Goal: Information Seeking & Learning: Check status

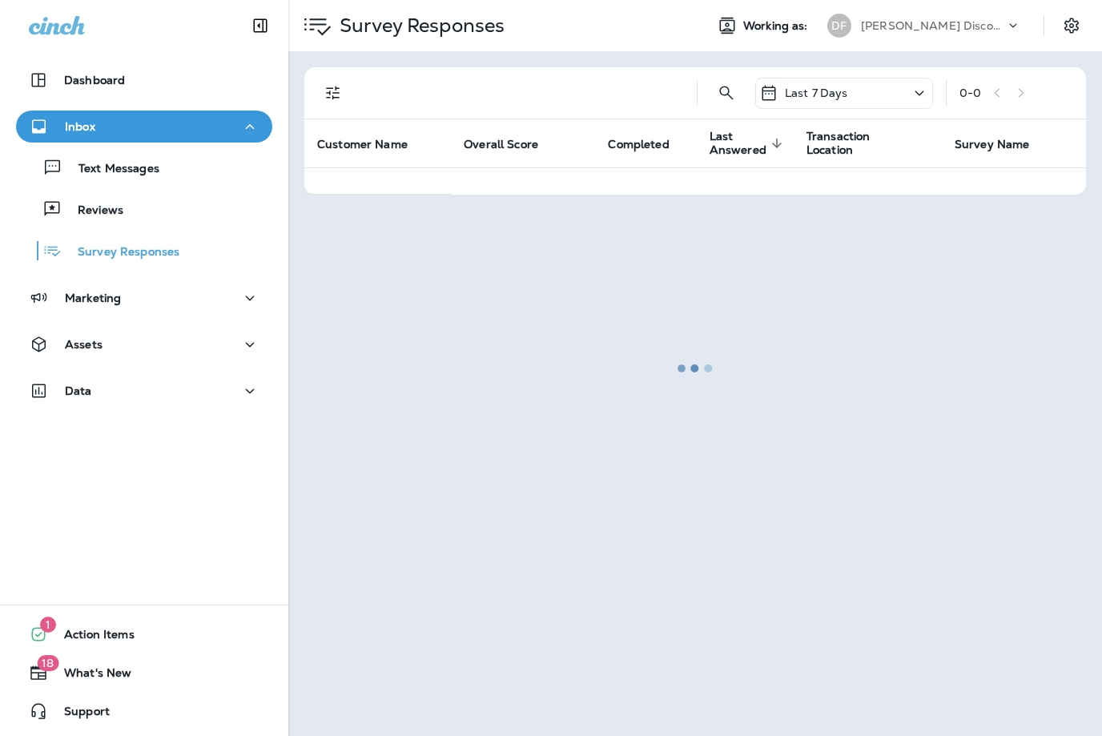
scroll to position [1, 0]
click at [1006, 25] on div at bounding box center [695, 368] width 810 height 733
click at [961, 30] on div at bounding box center [695, 368] width 810 height 733
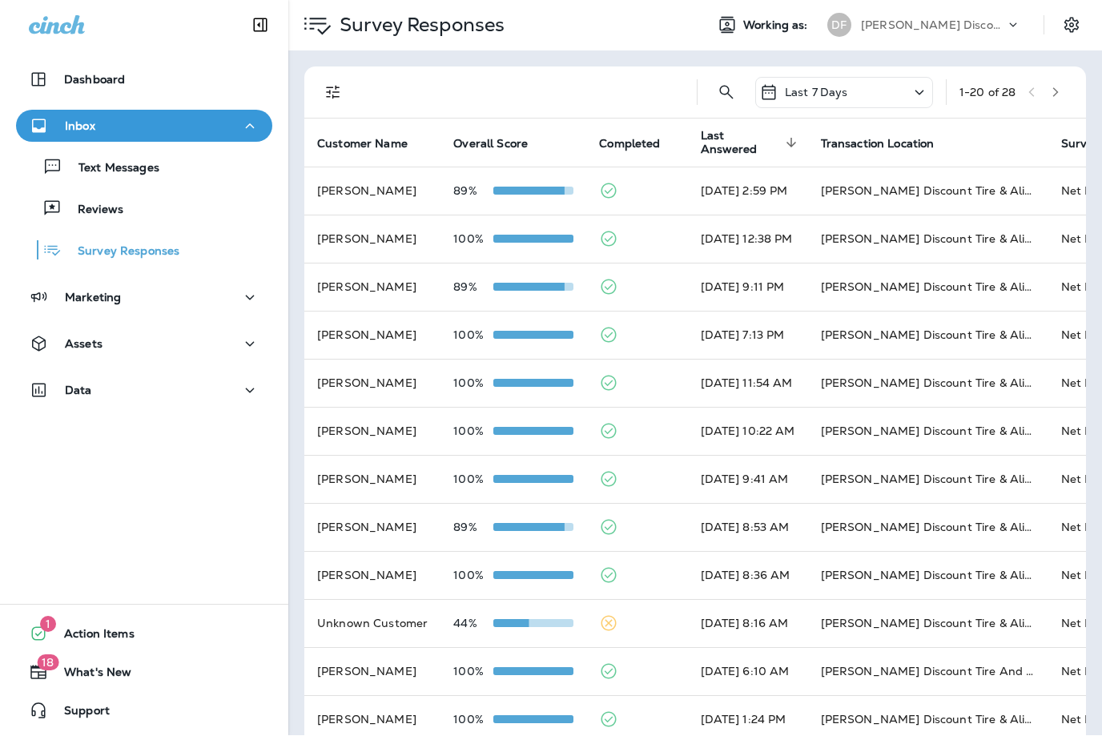
click at [971, 29] on p "[PERSON_NAME] Discount Tire & Alignment" at bounding box center [933, 25] width 144 height 13
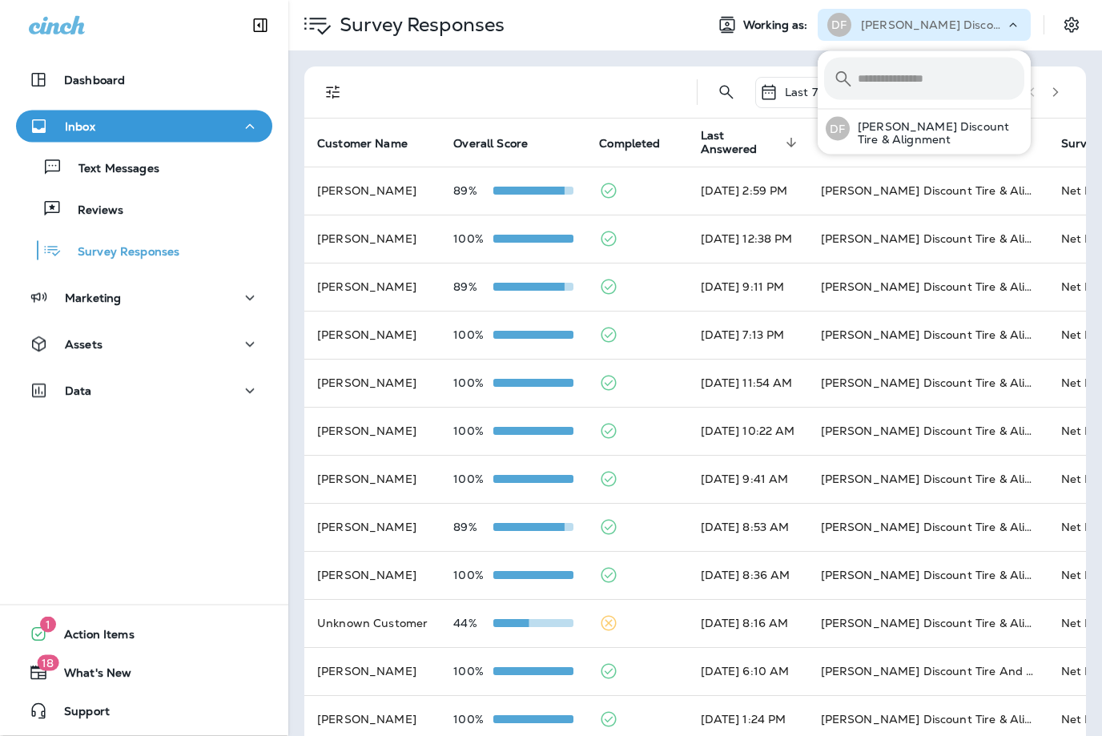
click at [963, 78] on input "text" at bounding box center [940, 79] width 167 height 42
type input "**********"
click at [1005, 74] on icon at bounding box center [1000, 79] width 11 height 11
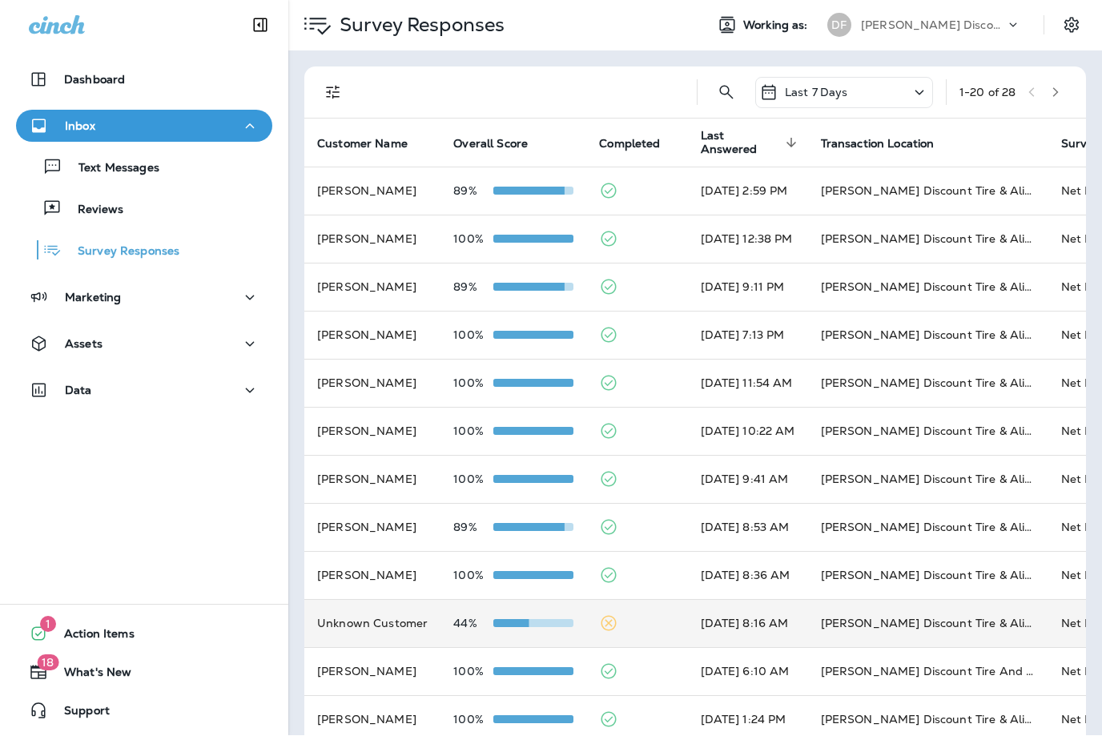
click at [441, 604] on td "44%" at bounding box center [513, 624] width 146 height 48
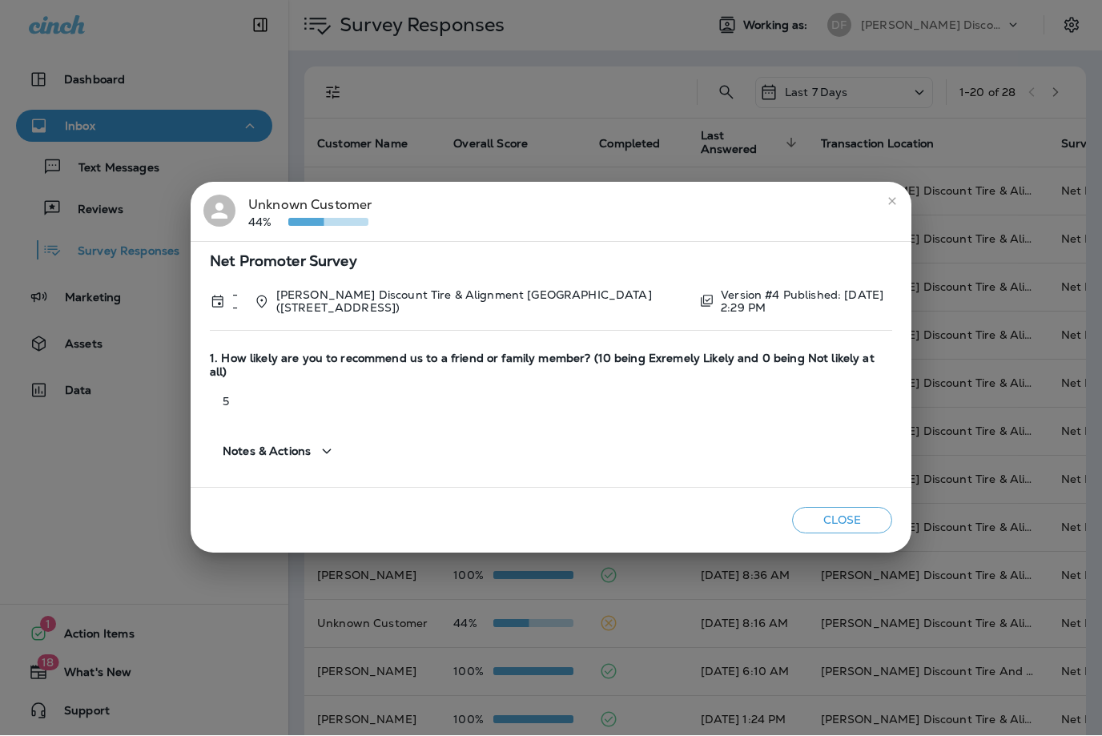
click at [889, 215] on button "close" at bounding box center [892, 202] width 26 height 26
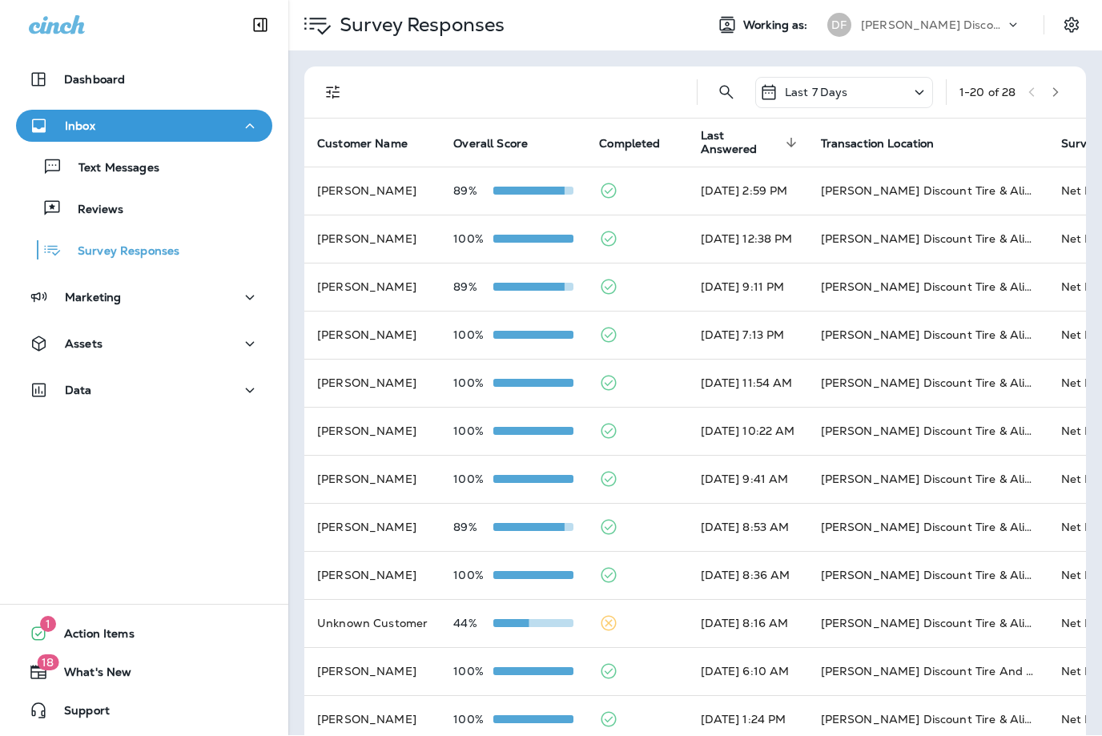
scroll to position [0, 0]
click at [86, 208] on p "Reviews" at bounding box center [93, 210] width 62 height 15
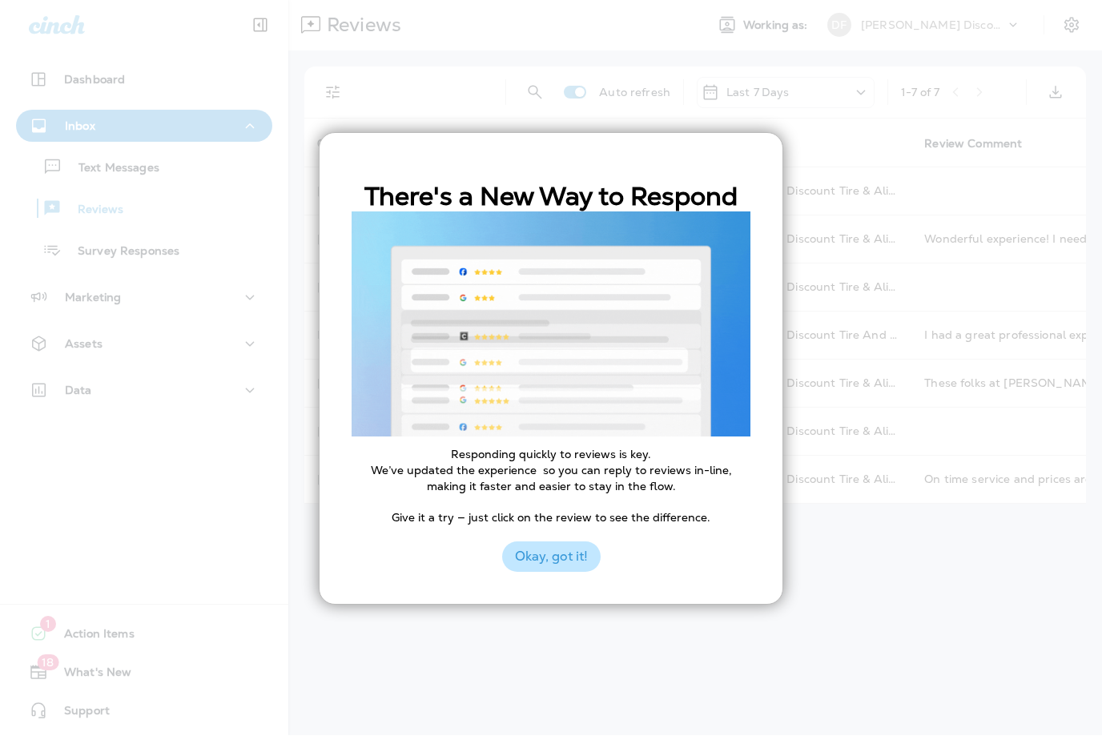
click at [576, 544] on button "Okay, got it!" at bounding box center [551, 557] width 98 height 30
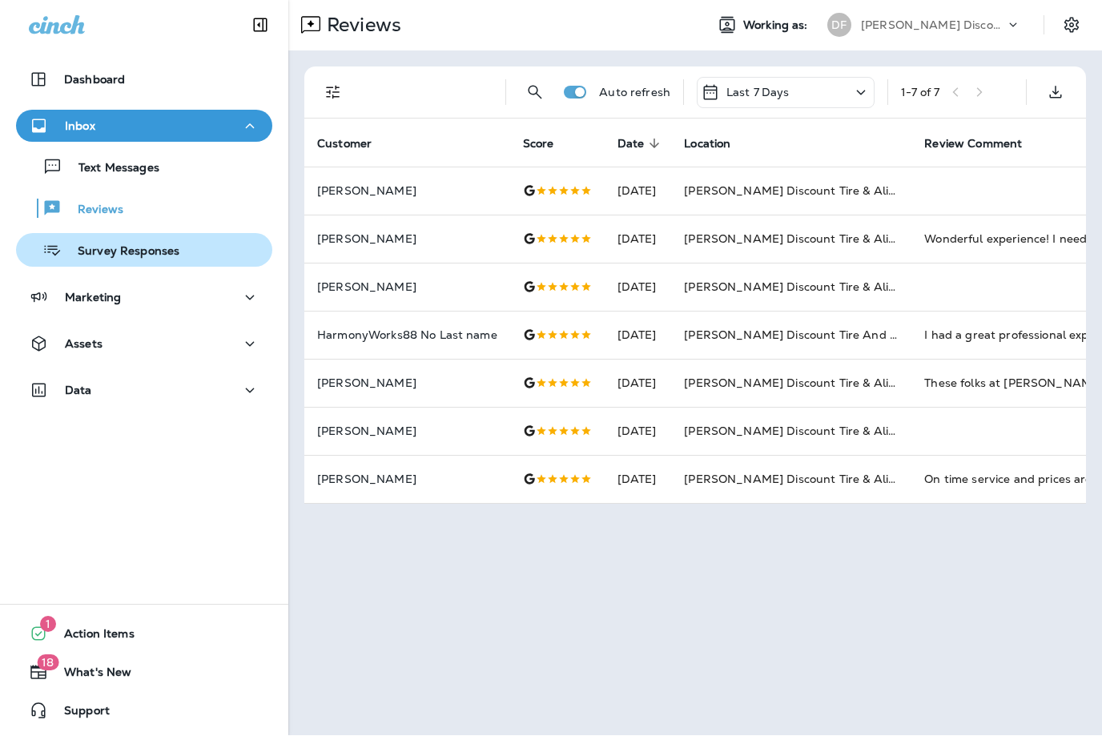
click at [122, 255] on p "Survey Responses" at bounding box center [121, 252] width 118 height 15
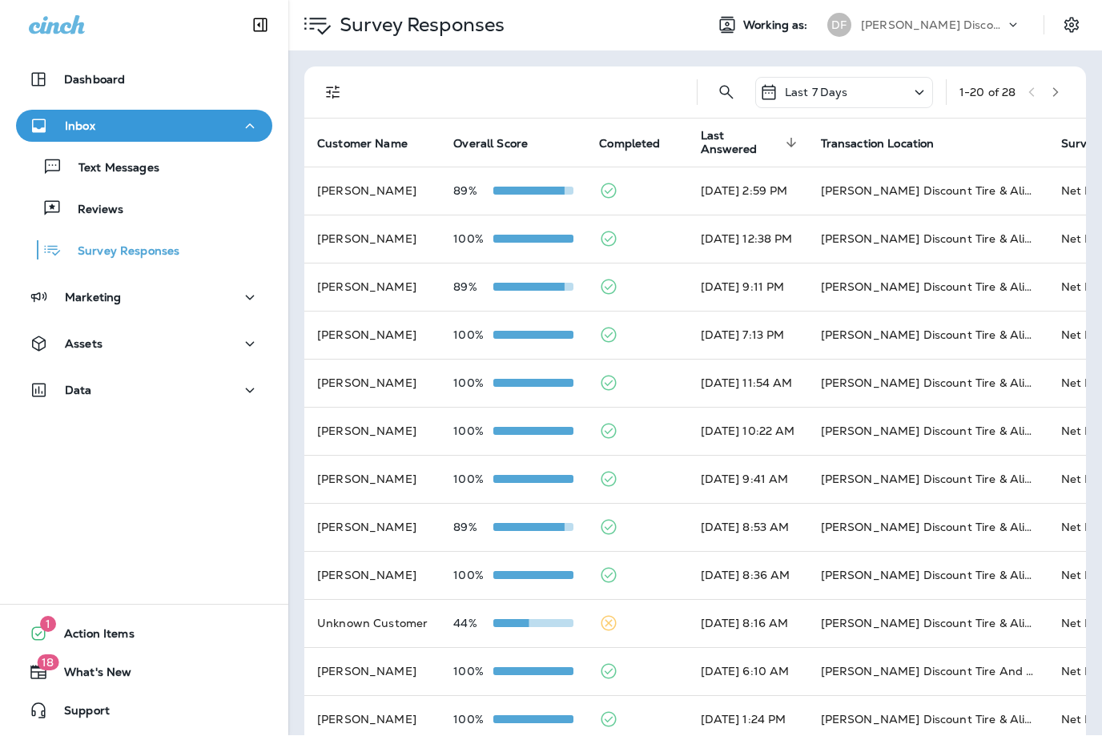
click at [921, 93] on icon at bounding box center [918, 93] width 19 height 20
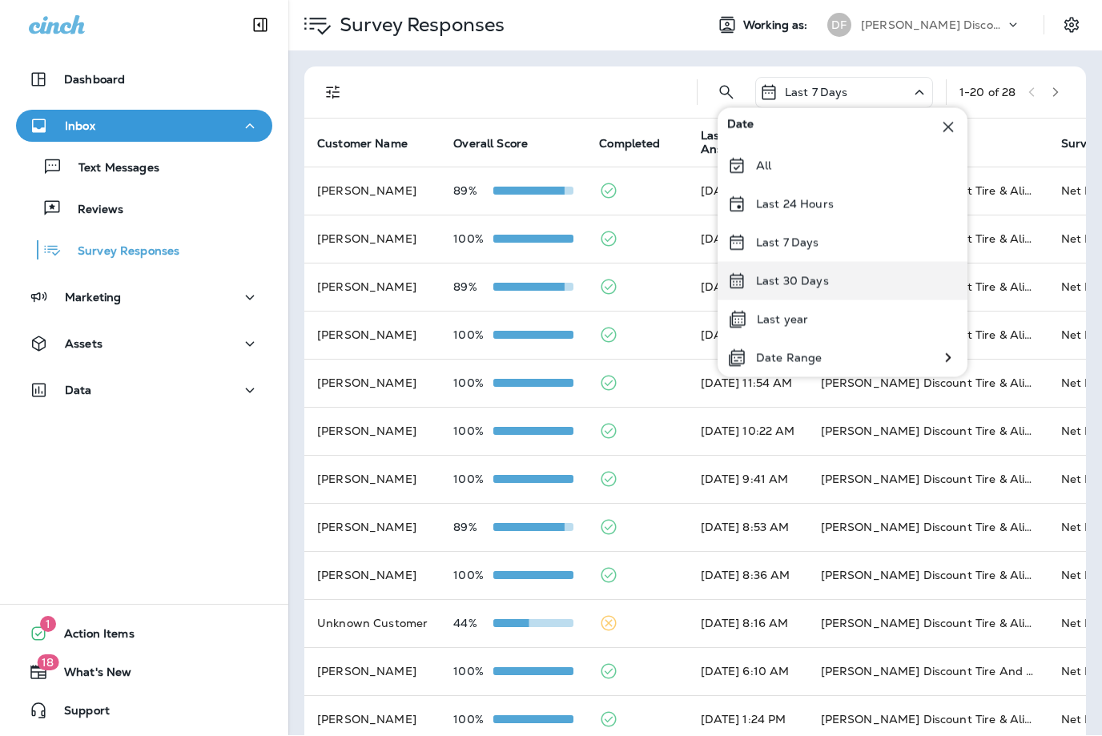
click at [819, 286] on p "Last 30 Days" at bounding box center [792, 281] width 73 height 13
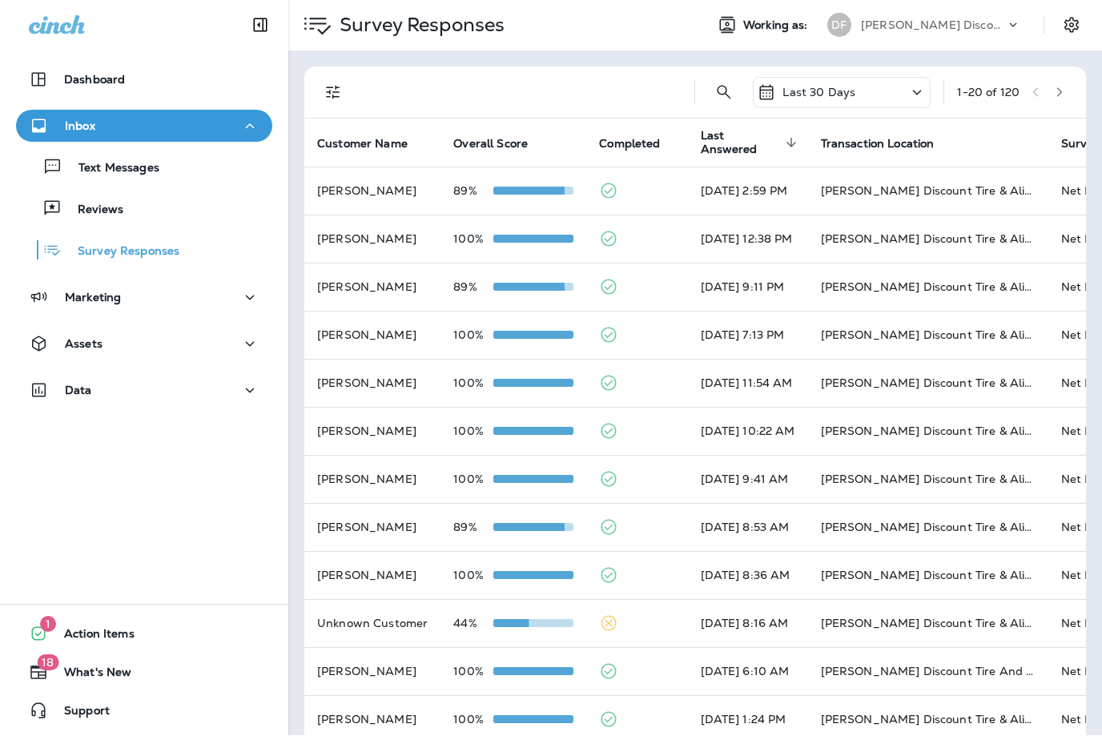
click at [918, 90] on icon at bounding box center [916, 93] width 19 height 20
click at [1100, 508] on div "Last 30 Days 1 - 20 of 120 Customer Name Overall Score Completed Last Answered …" at bounding box center [694, 598] width 813 height 1094
click at [908, 95] on icon at bounding box center [916, 93] width 19 height 20
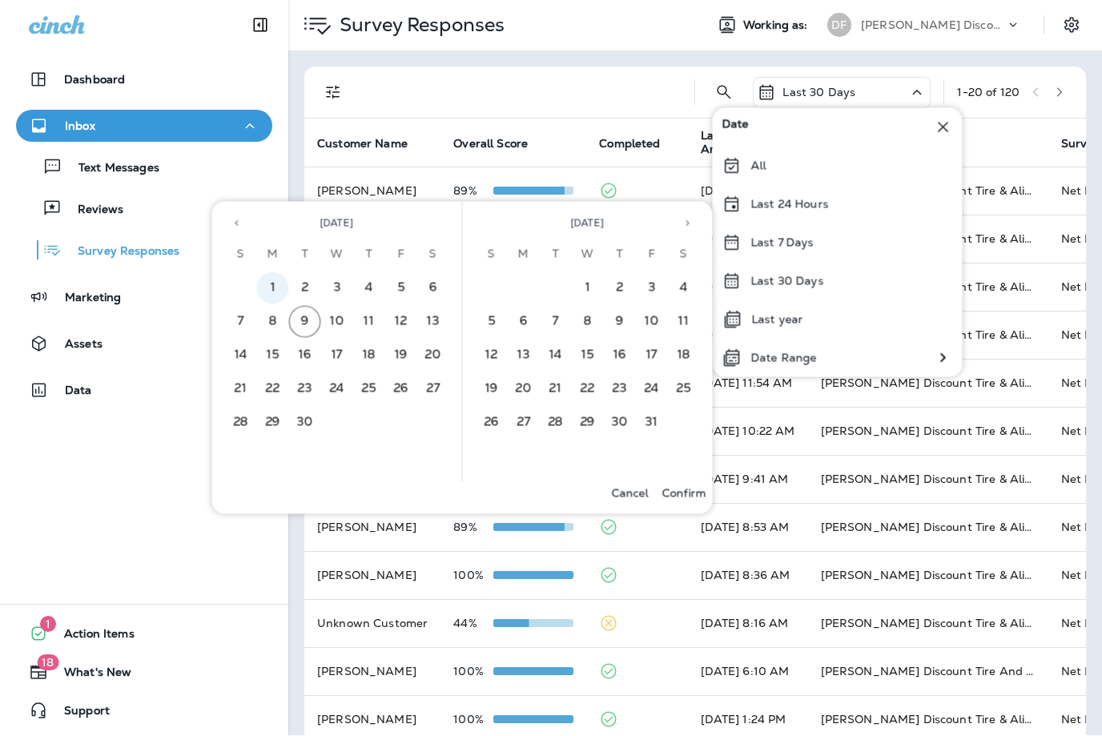
click at [271, 294] on button "1" at bounding box center [273, 289] width 32 height 32
click at [276, 358] on button "15" at bounding box center [273, 356] width 32 height 32
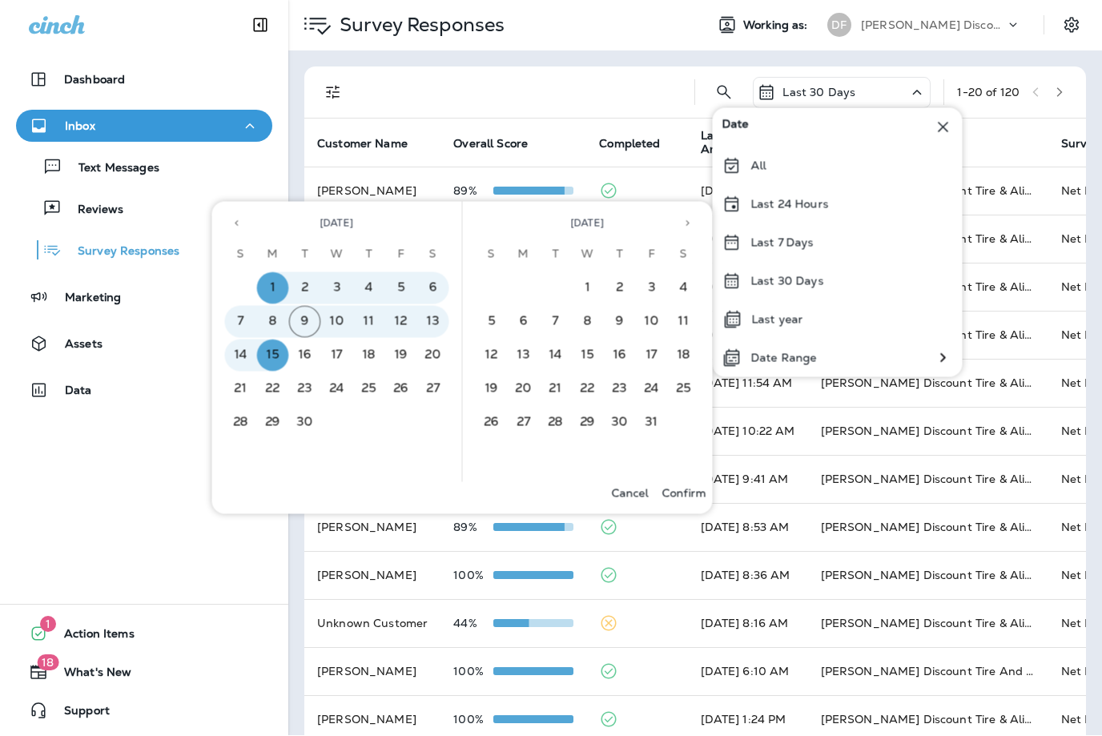
click at [684, 492] on p "Confirm" at bounding box center [684, 494] width 44 height 13
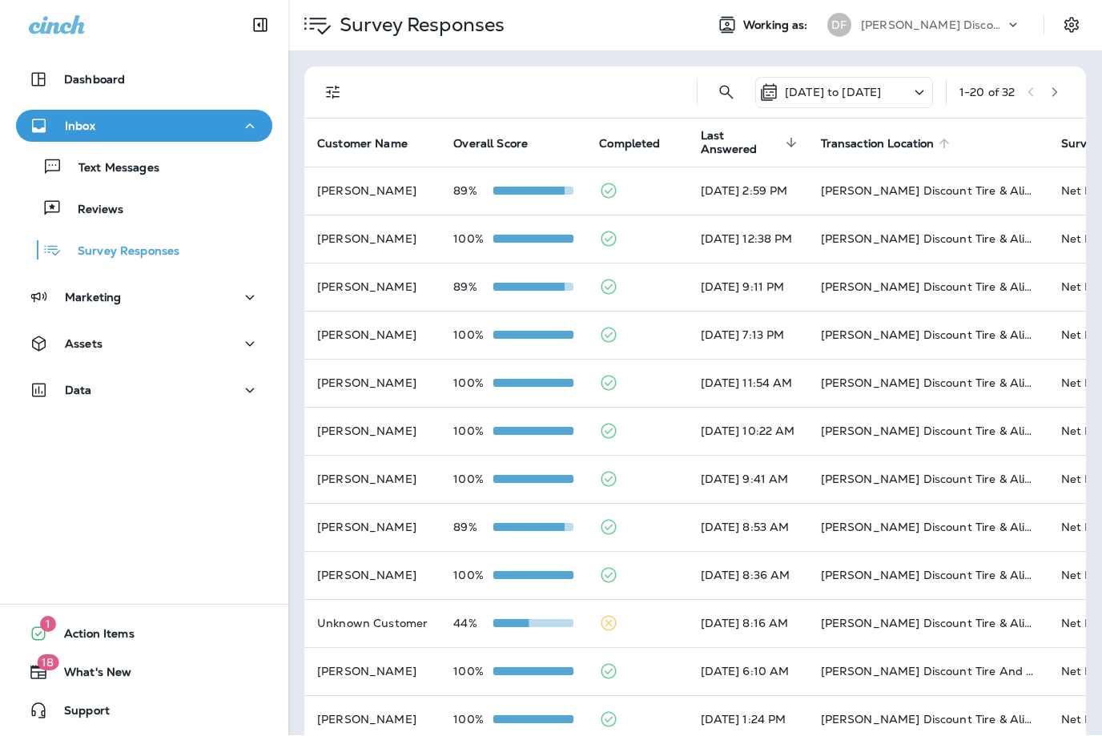
click at [931, 138] on span "Transaction Location" at bounding box center [878, 145] width 114 height 14
click at [934, 138] on span "Transaction Location" at bounding box center [878, 145] width 114 height 14
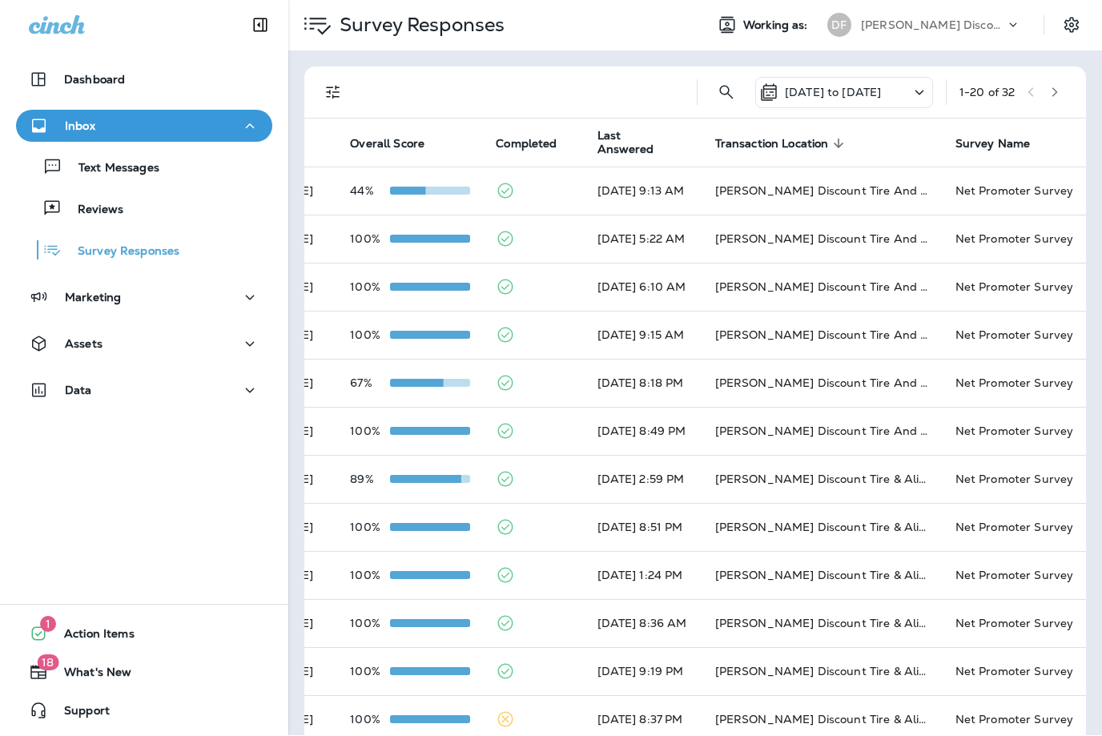
scroll to position [0, 124]
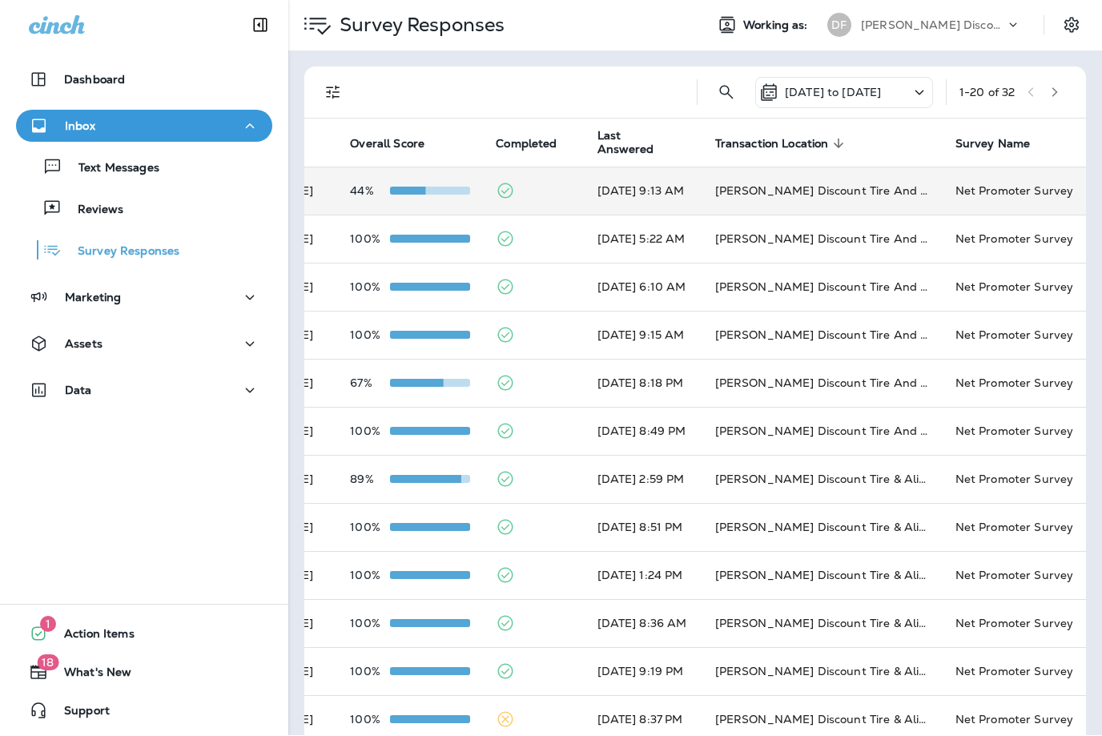
click at [363, 185] on p "44%" at bounding box center [370, 191] width 40 height 13
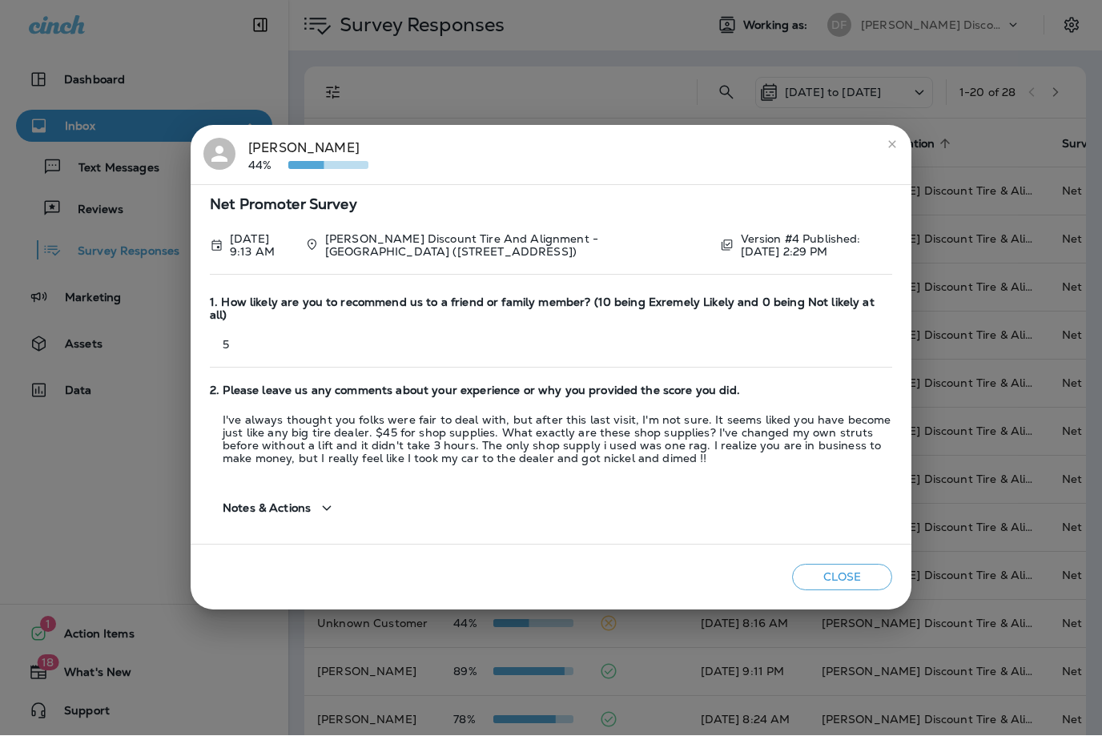
click at [134, 586] on div "[PERSON_NAME] 44% Net Promoter Survey [DATE] 9:13 AM [PERSON_NAME] Discount Tir…" at bounding box center [551, 368] width 1102 height 736
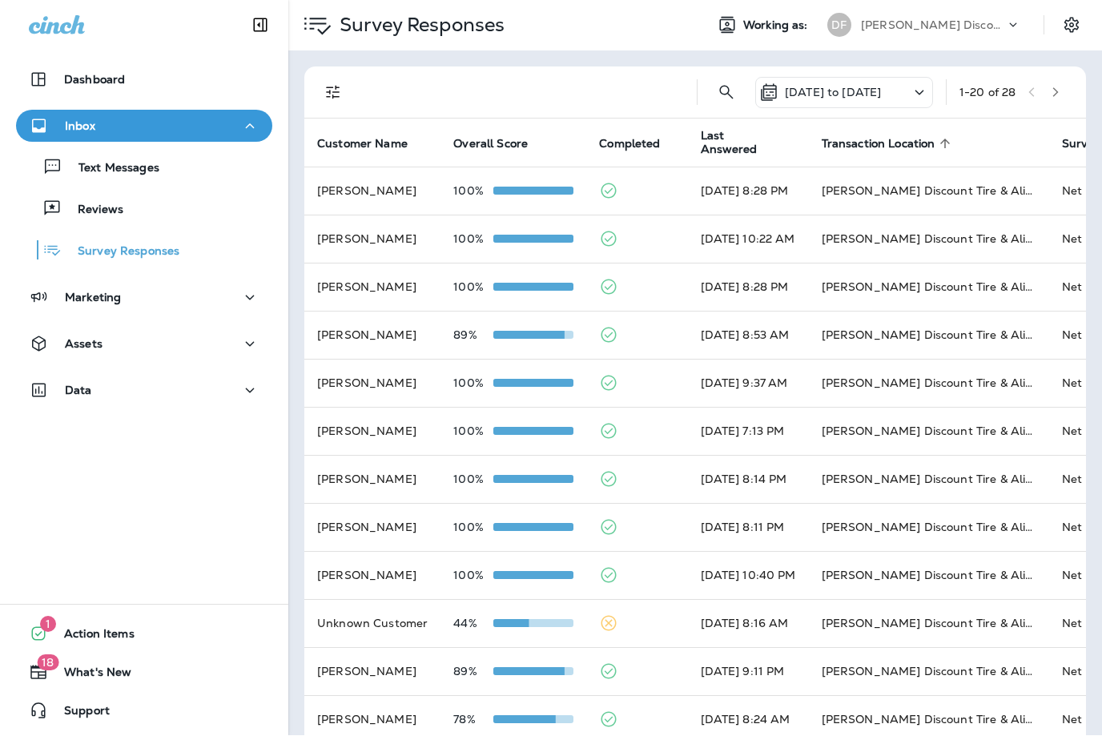
scroll to position [-5, 0]
